Goal: Information Seeking & Learning: Learn about a topic

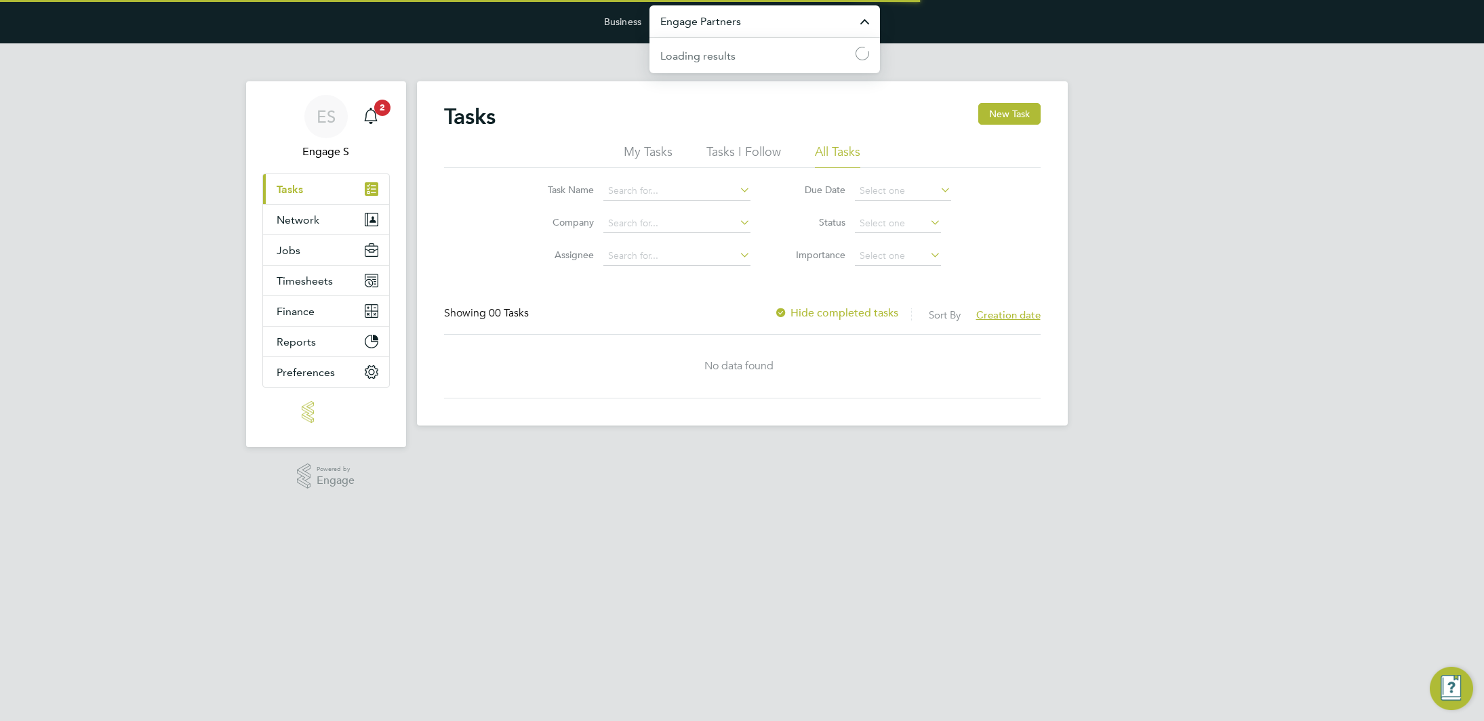
click at [767, 18] on input "Engage Partners" at bounding box center [765, 21] width 231 height 32
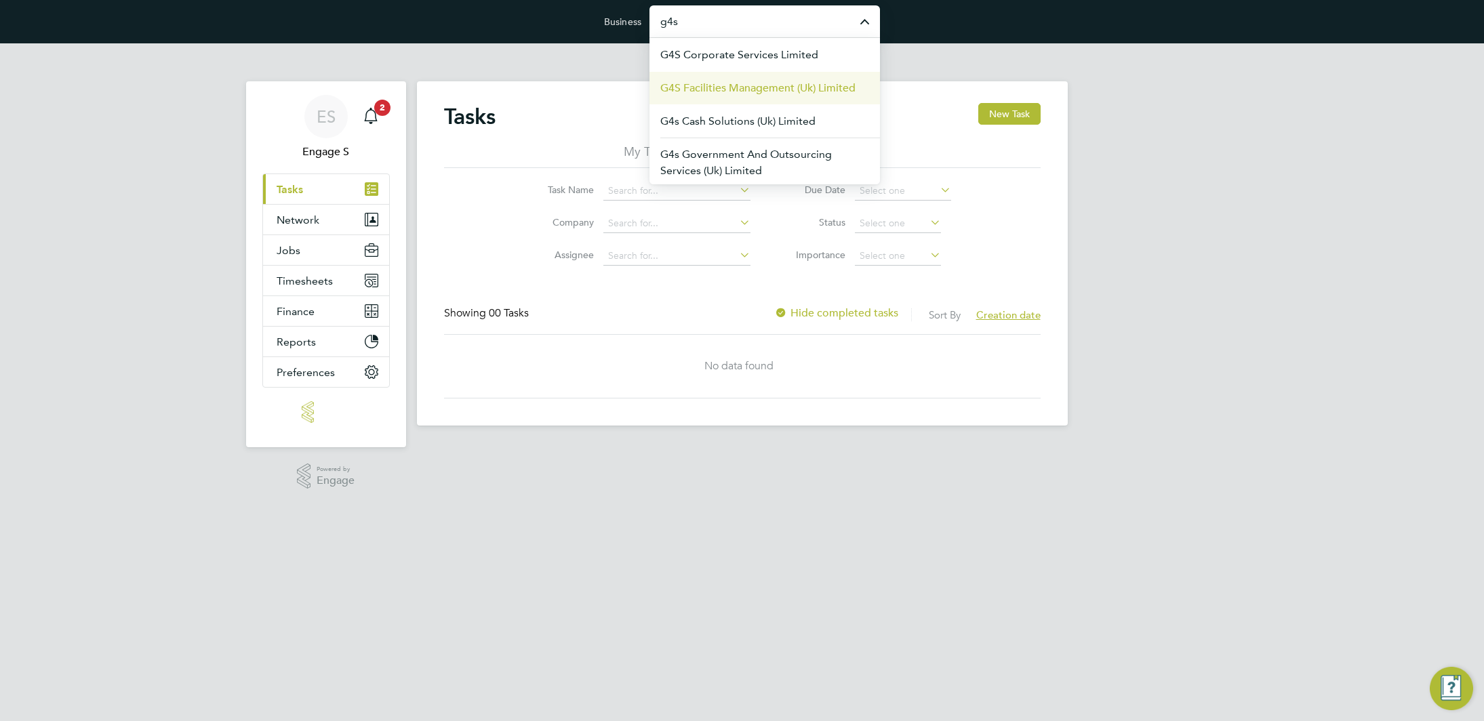
click at [751, 87] on span "G4S Facilities Management (Uk) Limited" at bounding box center [757, 88] width 195 height 16
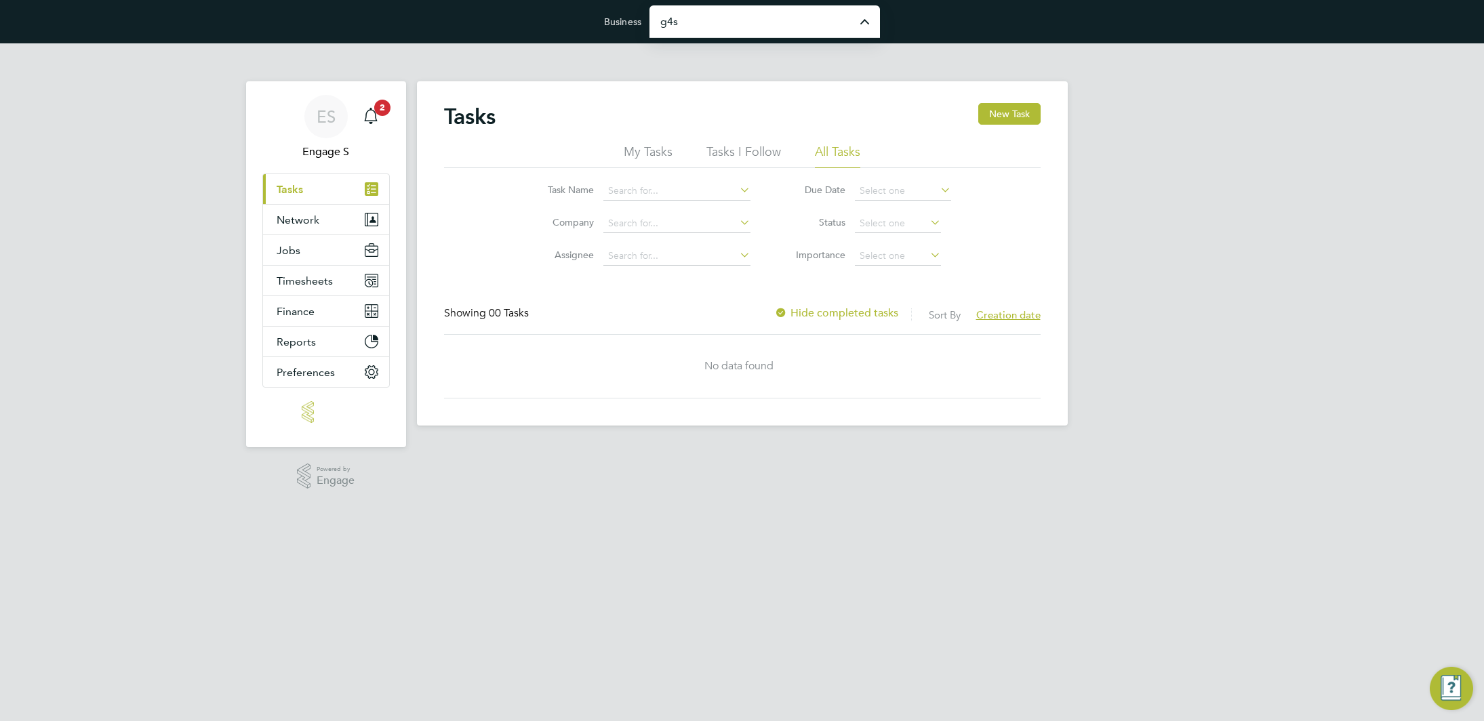
type input "G4S Facilities Management (Uk) Limited"
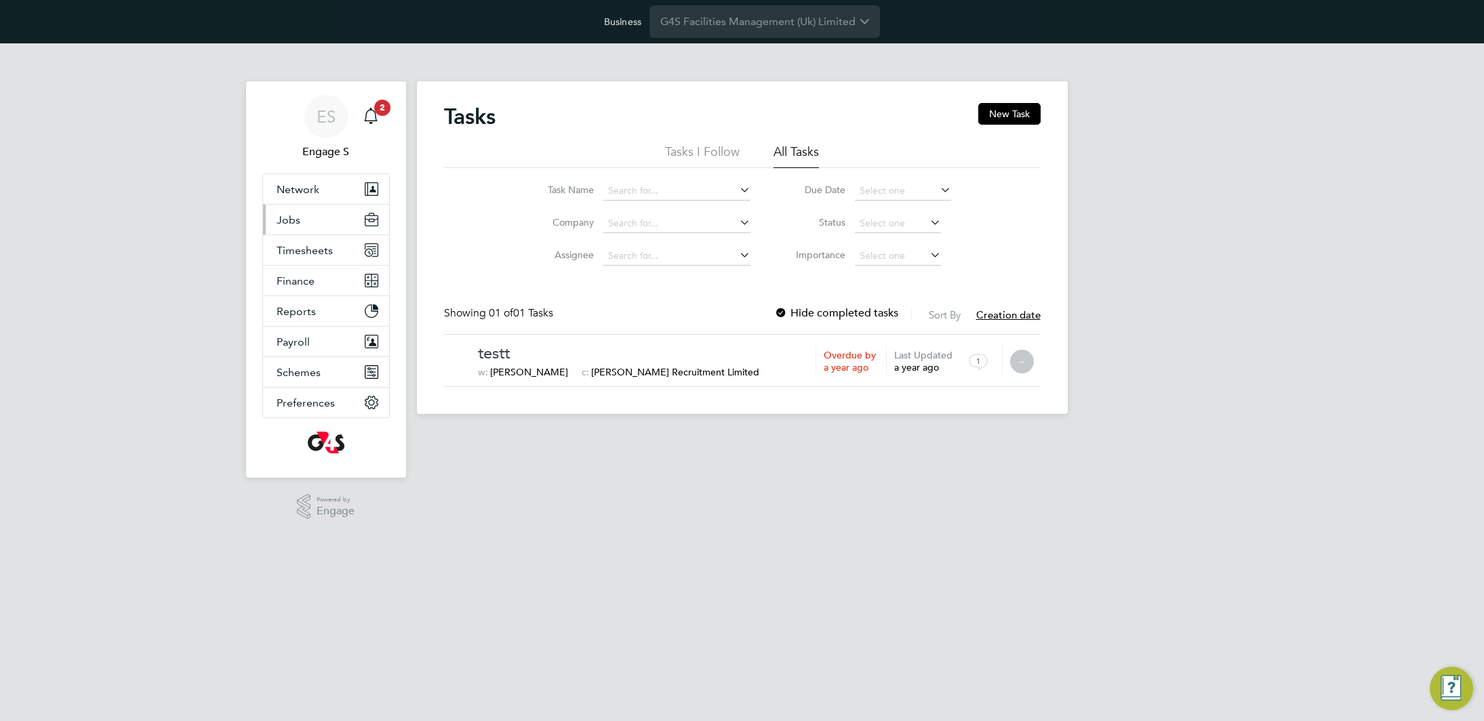
click at [302, 212] on button "Jobs" at bounding box center [326, 220] width 126 height 30
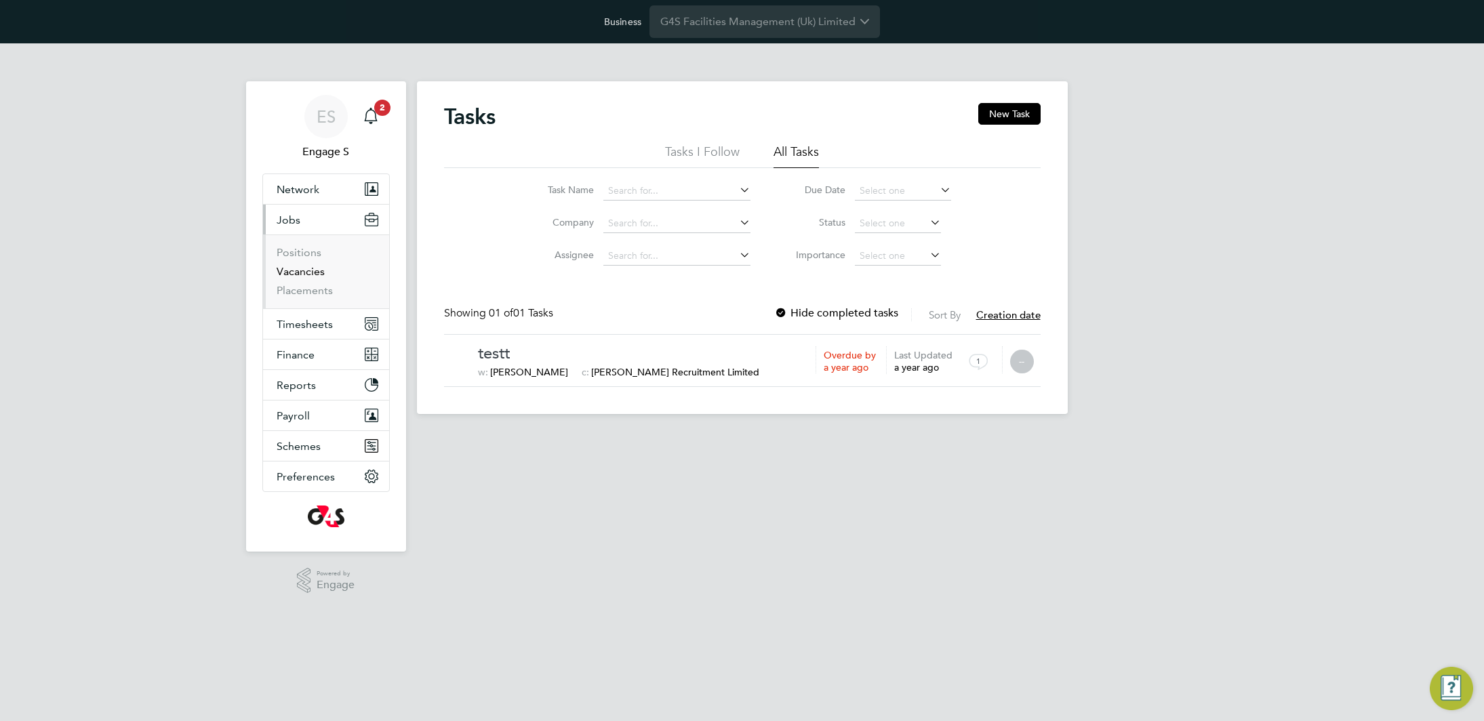
click at [299, 264] on li "Positions" at bounding box center [328, 255] width 102 height 19
click at [296, 274] on link "Vacancies" at bounding box center [301, 271] width 48 height 13
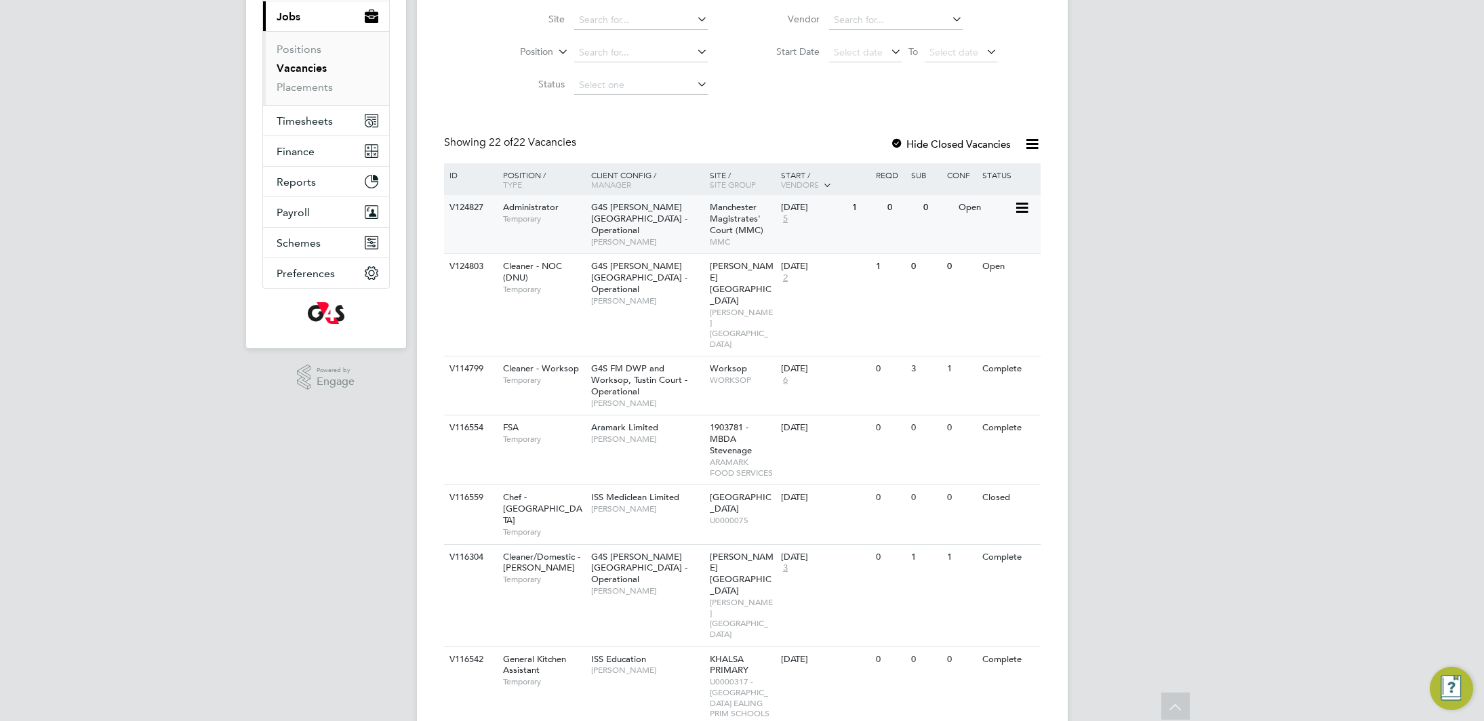
scroll to position [202, 0]
click at [921, 239] on div "V124827 Administrator Temporary G4S [PERSON_NAME] Hospitals - Operational [PERS…" at bounding box center [742, 226] width 597 height 58
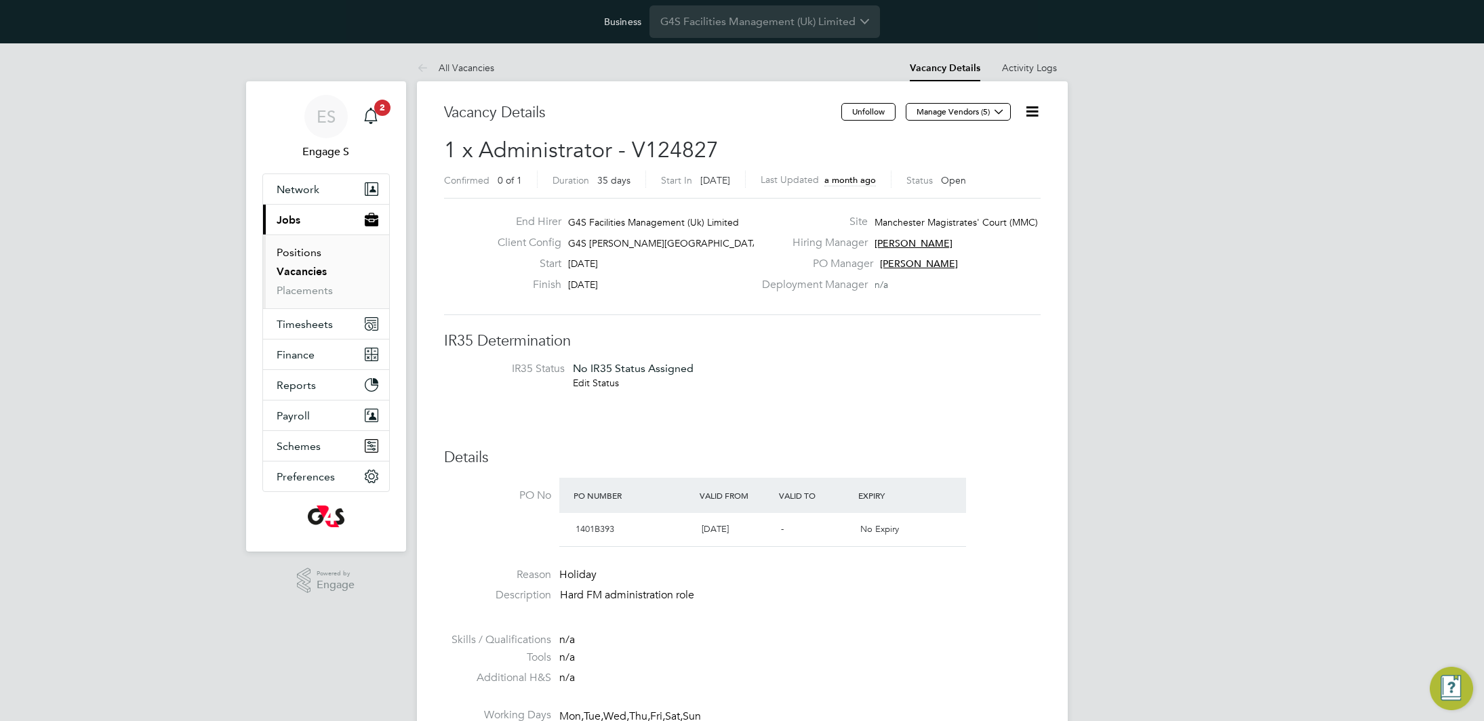
click at [300, 247] on link "Positions" at bounding box center [299, 252] width 45 height 13
